Goal: Check status: Check status

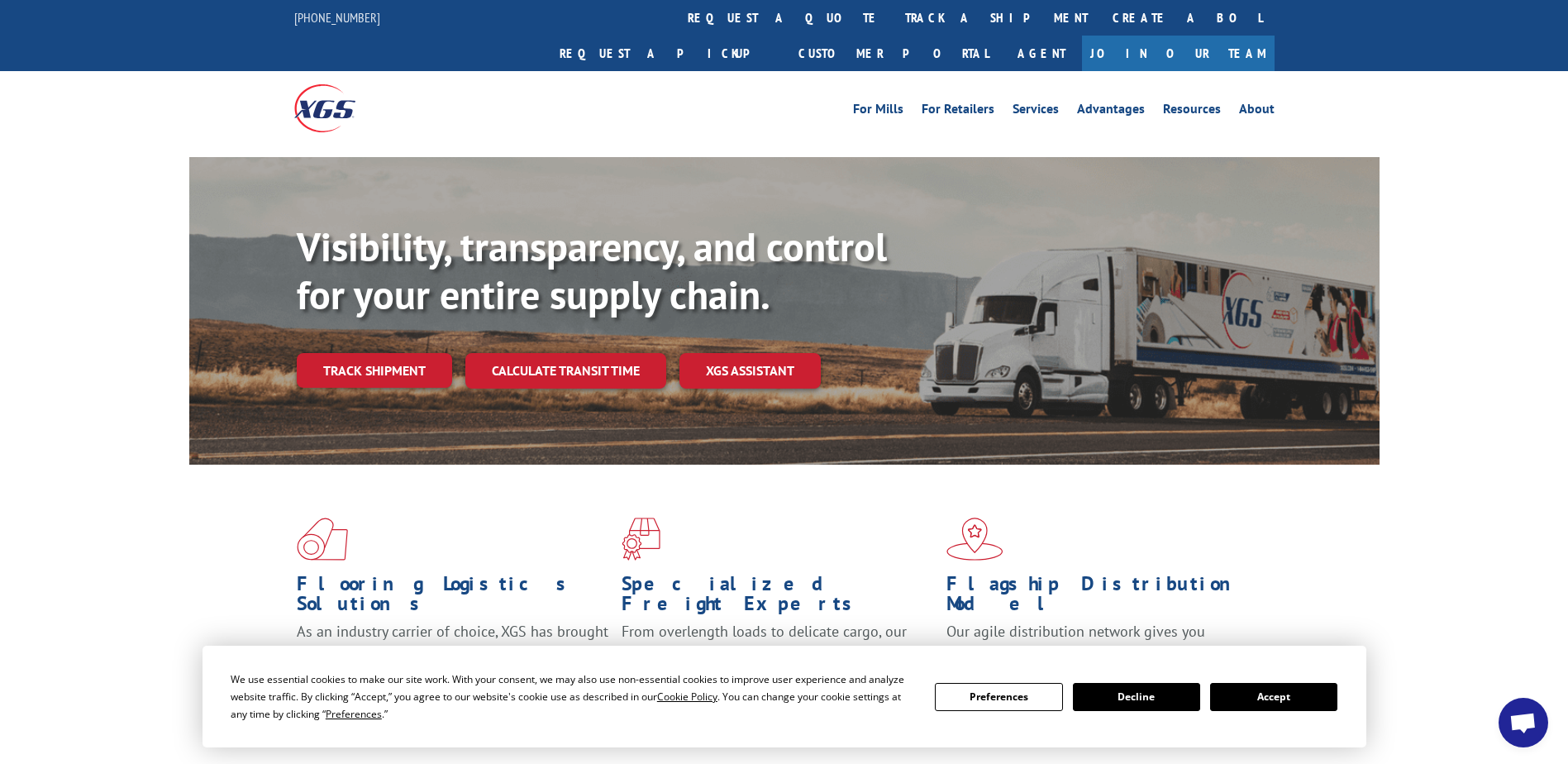
click at [1269, 695] on button "Accept" at bounding box center [1274, 696] width 127 height 28
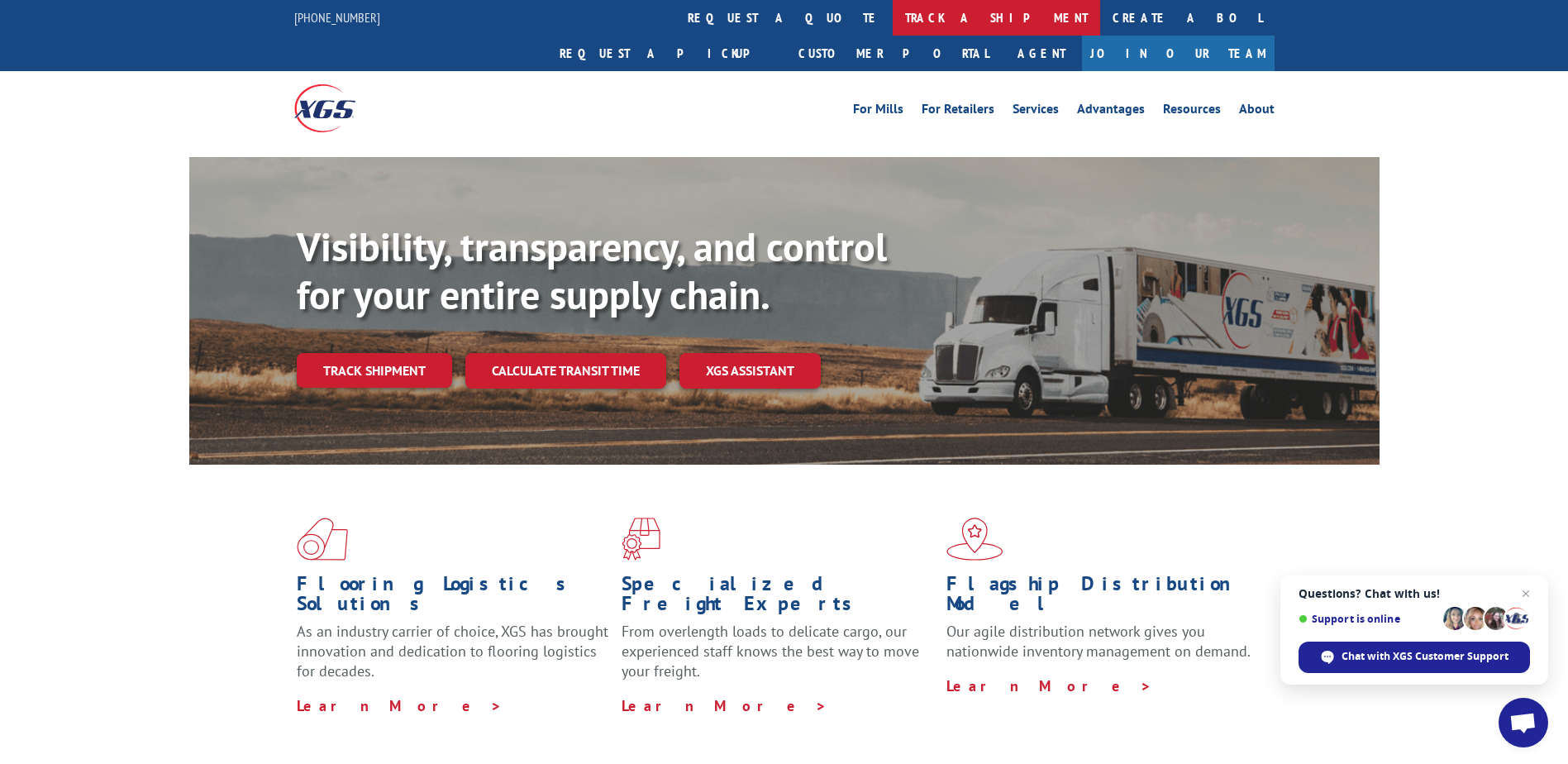
click at [893, 13] on link "track a shipment" at bounding box center [996, 17] width 207 height 36
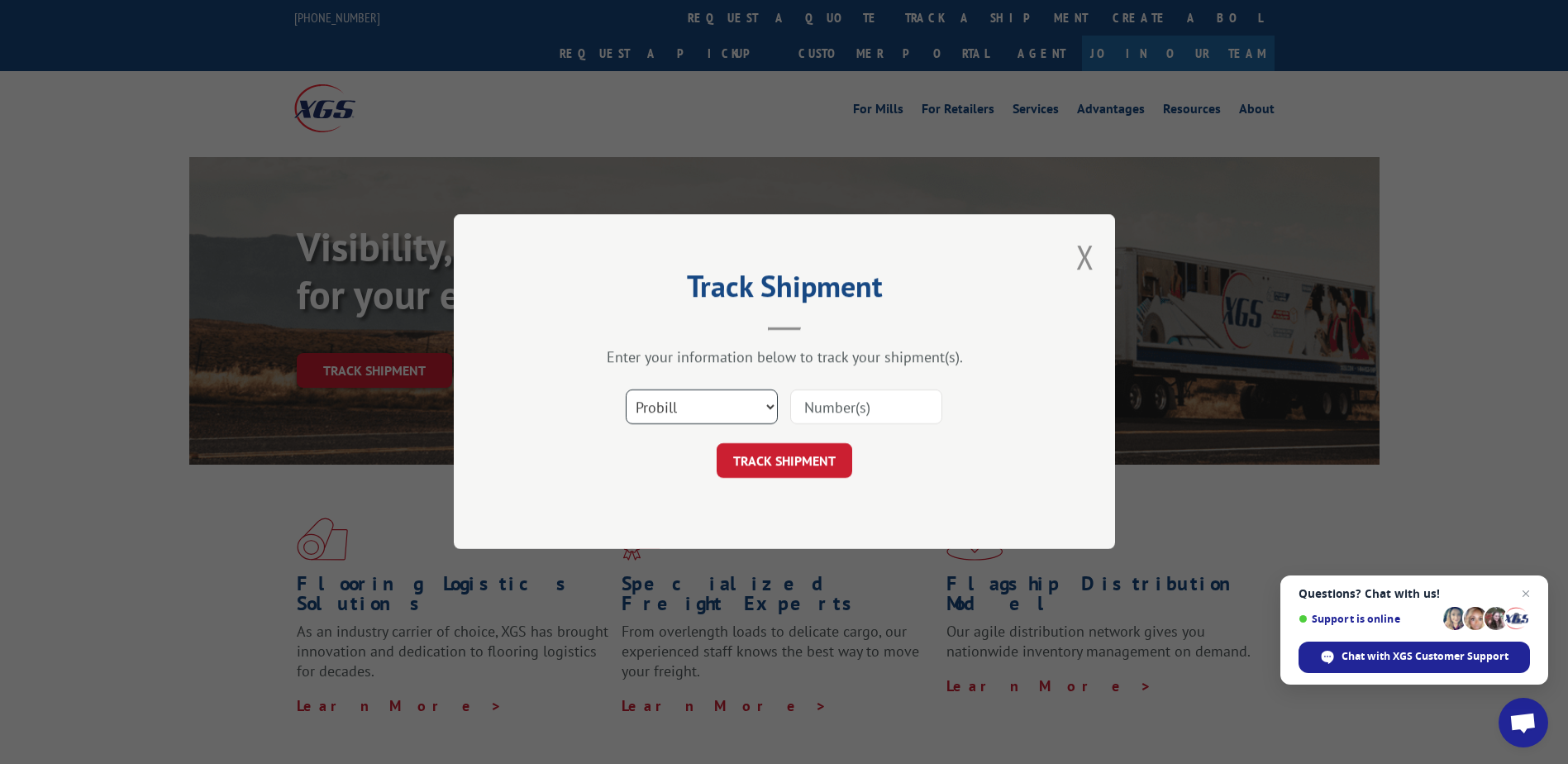
click at [730, 416] on select "Select category... Probill BOL PO" at bounding box center [702, 408] width 152 height 35
select select "bol"
click at [626, 390] on select "Select category... Probill BOL PO" at bounding box center [702, 408] width 152 height 35
click at [804, 391] on input at bounding box center [866, 408] width 152 height 35
paste input "241489"
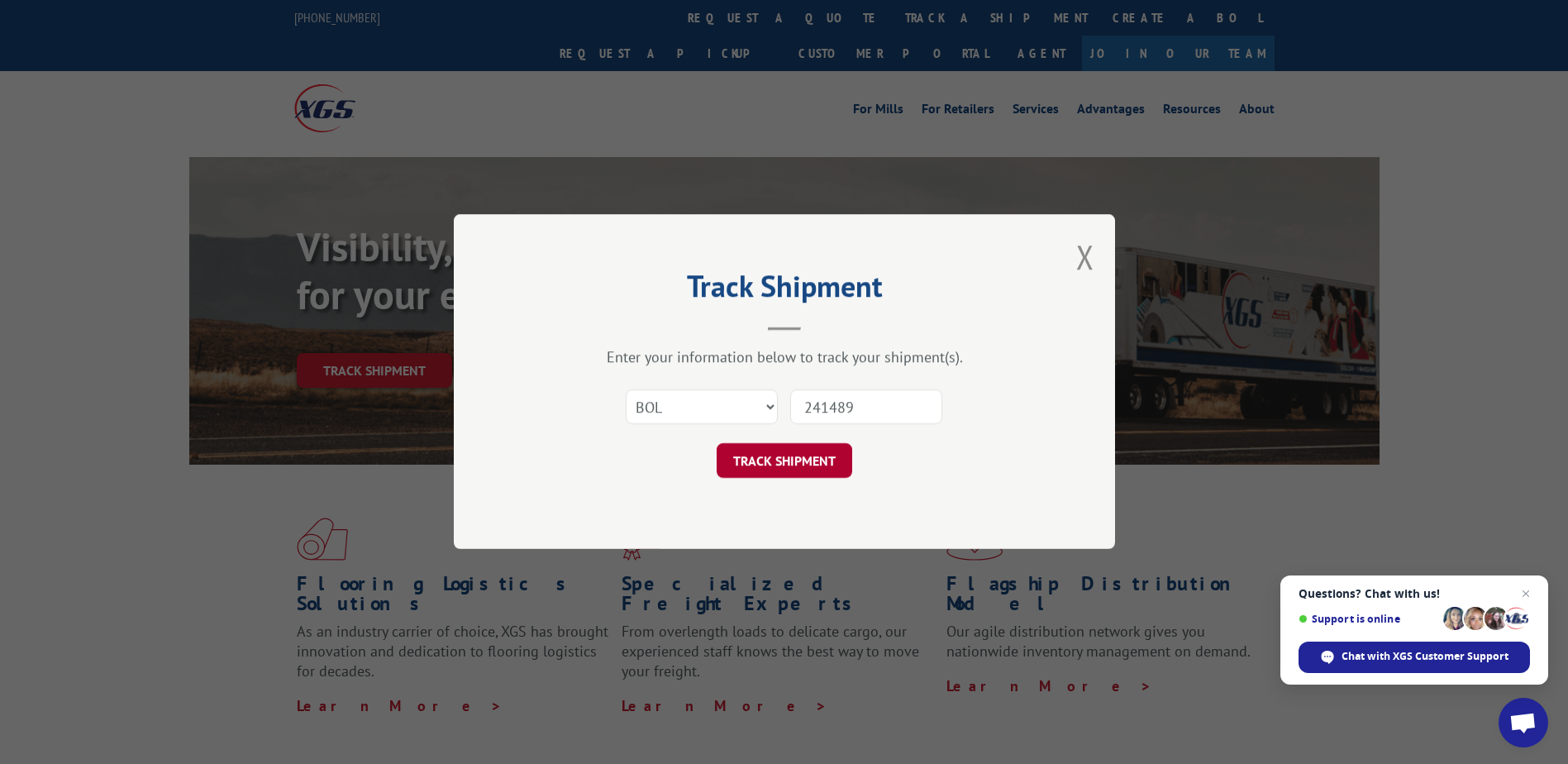
type input "241489"
click at [757, 462] on button "TRACK SHIPMENT" at bounding box center [784, 462] width 135 height 35
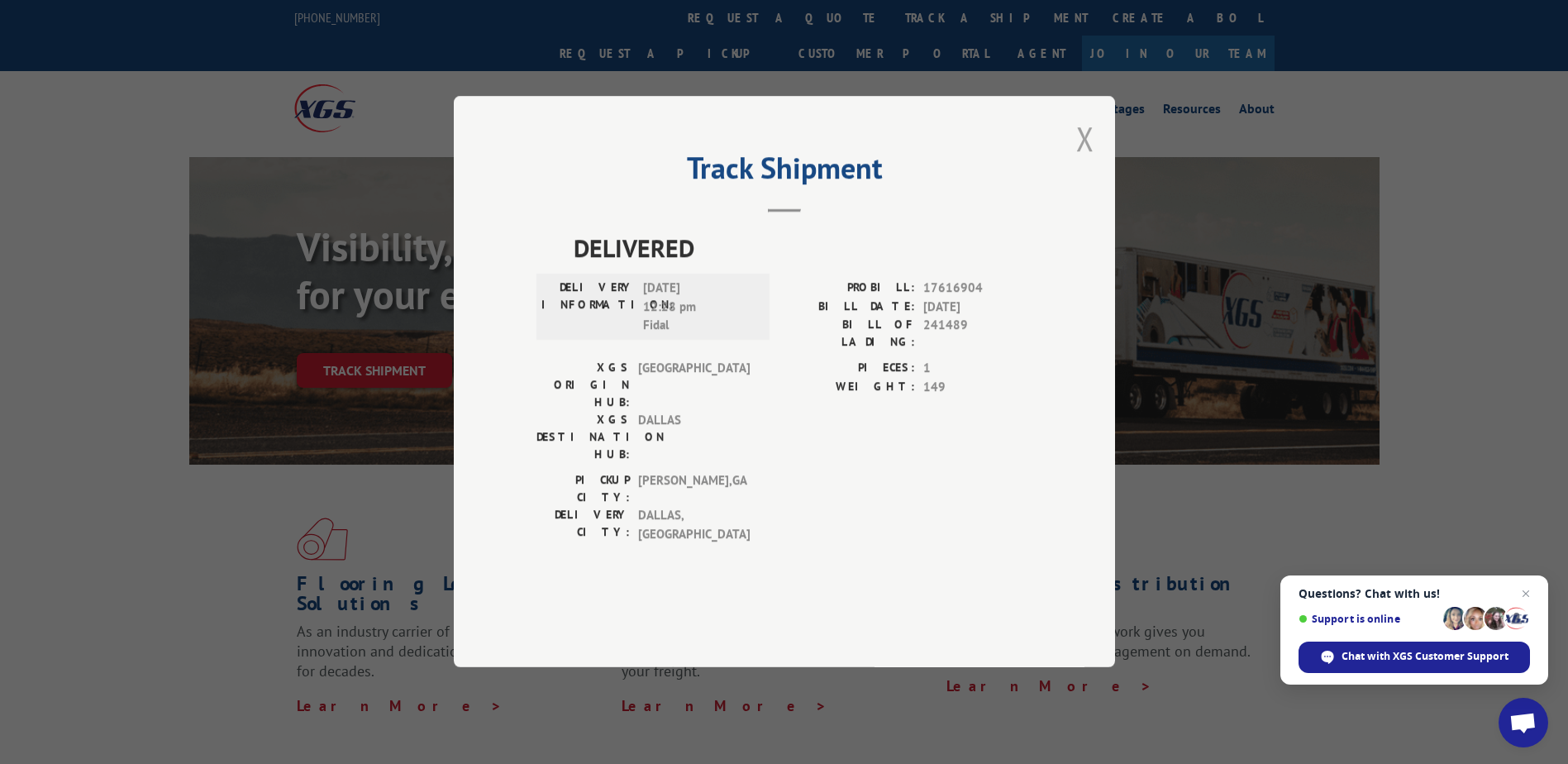
click at [1090, 161] on button "Close modal" at bounding box center [1086, 139] width 18 height 44
